Goal: Information Seeking & Learning: Check status

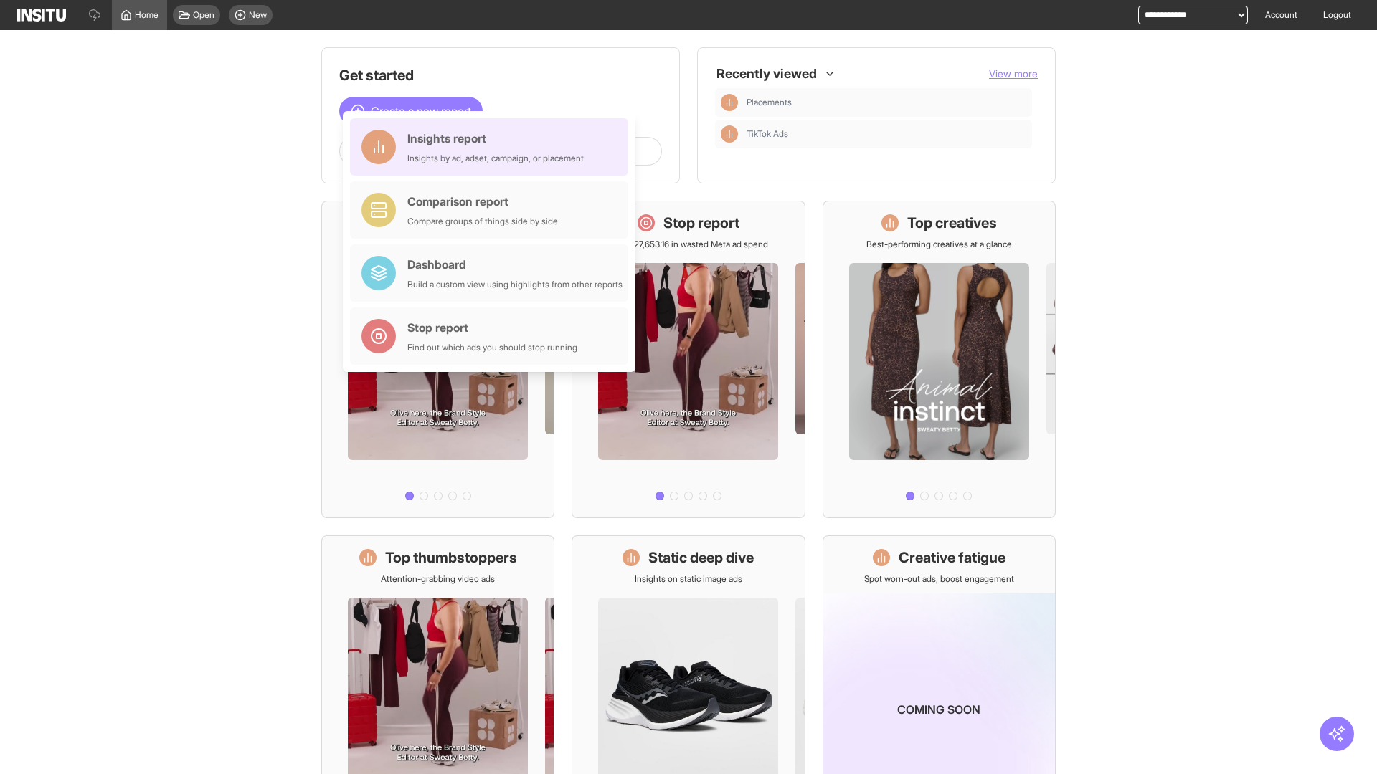
click at [493, 147] on div "Insights report Insights by ad, adset, campaign, or placement" at bounding box center [495, 147] width 176 height 34
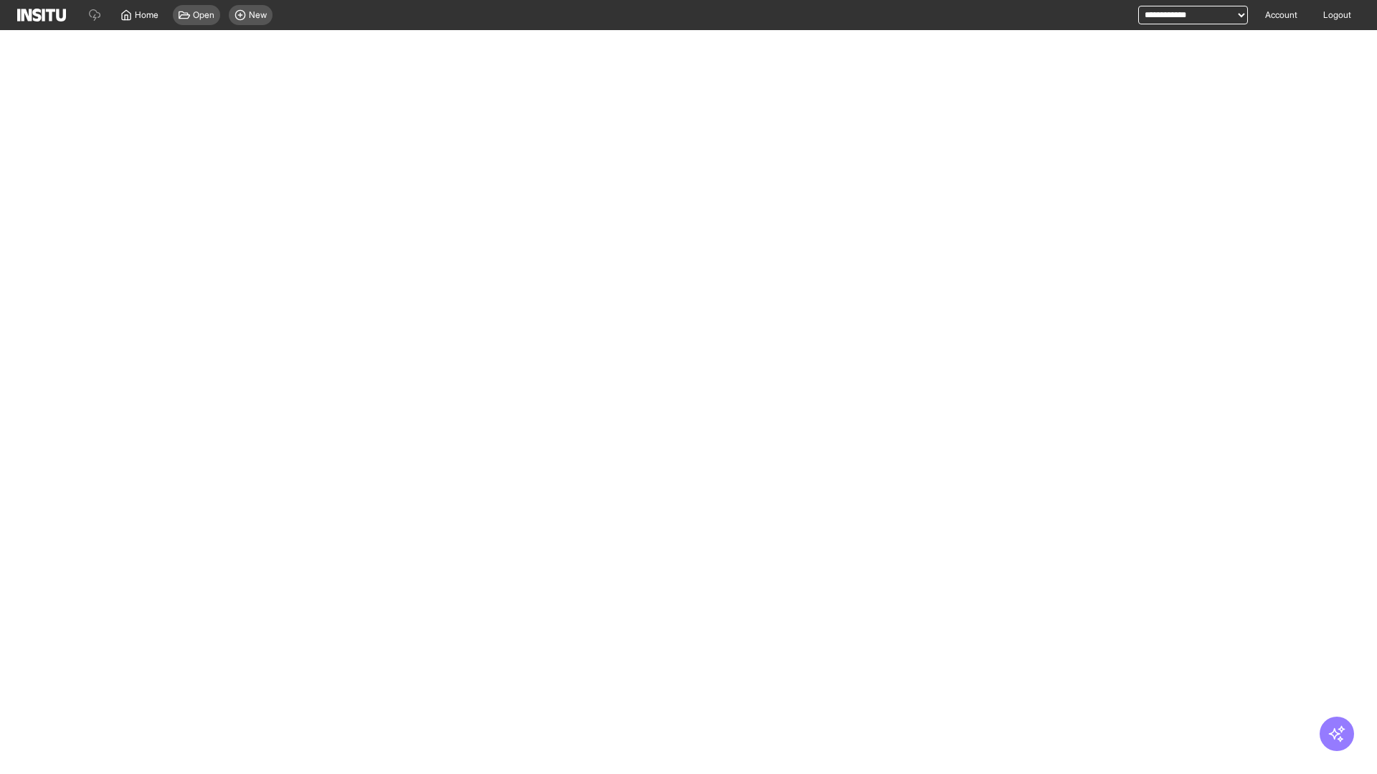
select select "**"
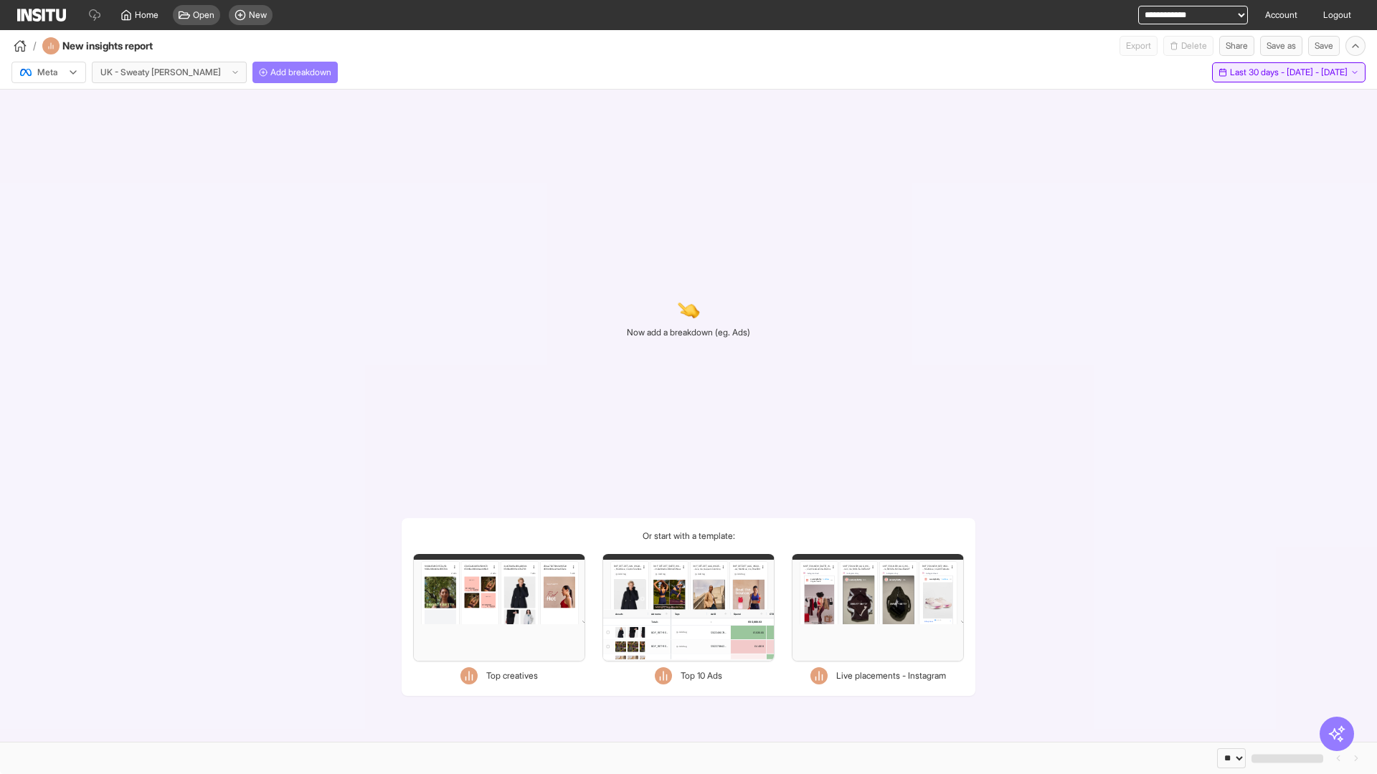
click at [1258, 72] on span "Last 30 days - [DATE] - [DATE]" at bounding box center [1289, 72] width 118 height 11
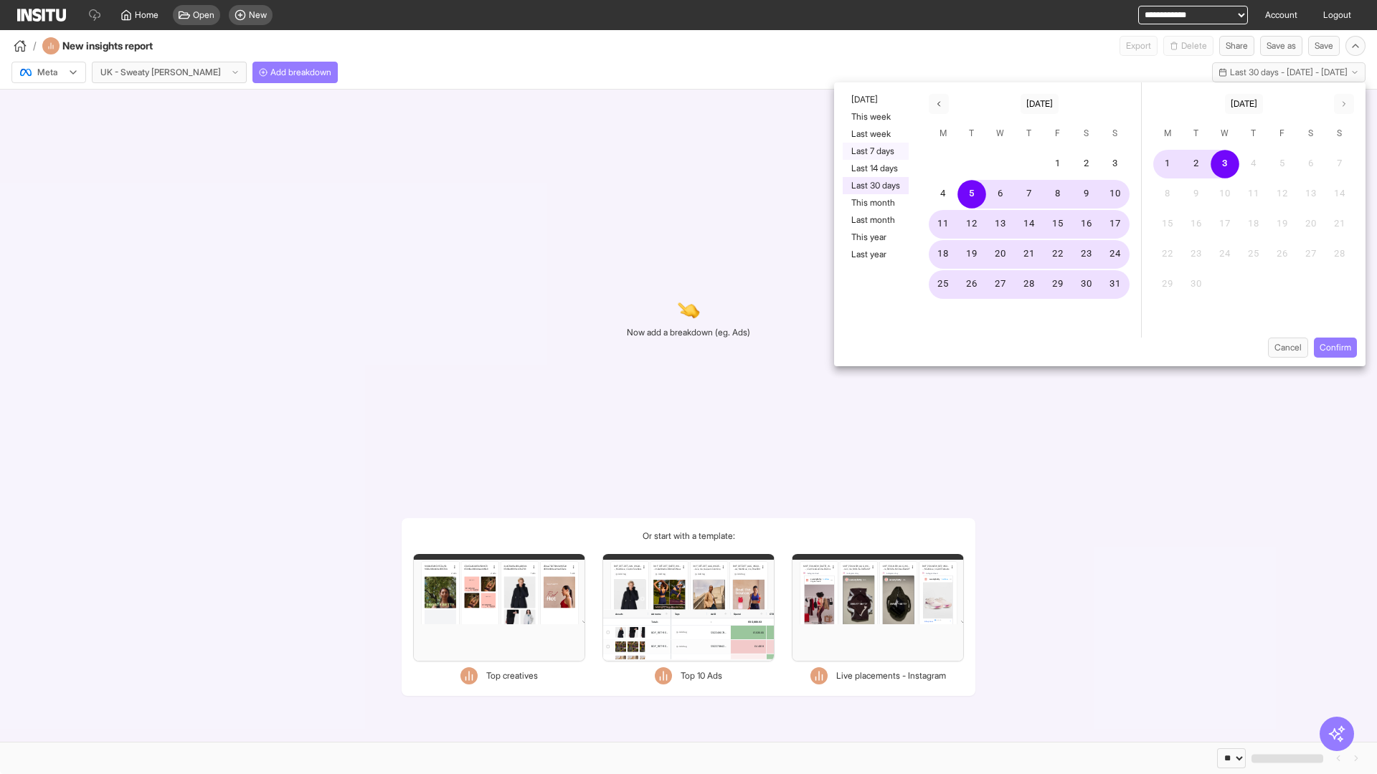
click at [874, 151] on button "Last 7 days" at bounding box center [875, 151] width 66 height 17
